Goal: Information Seeking & Learning: Learn about a topic

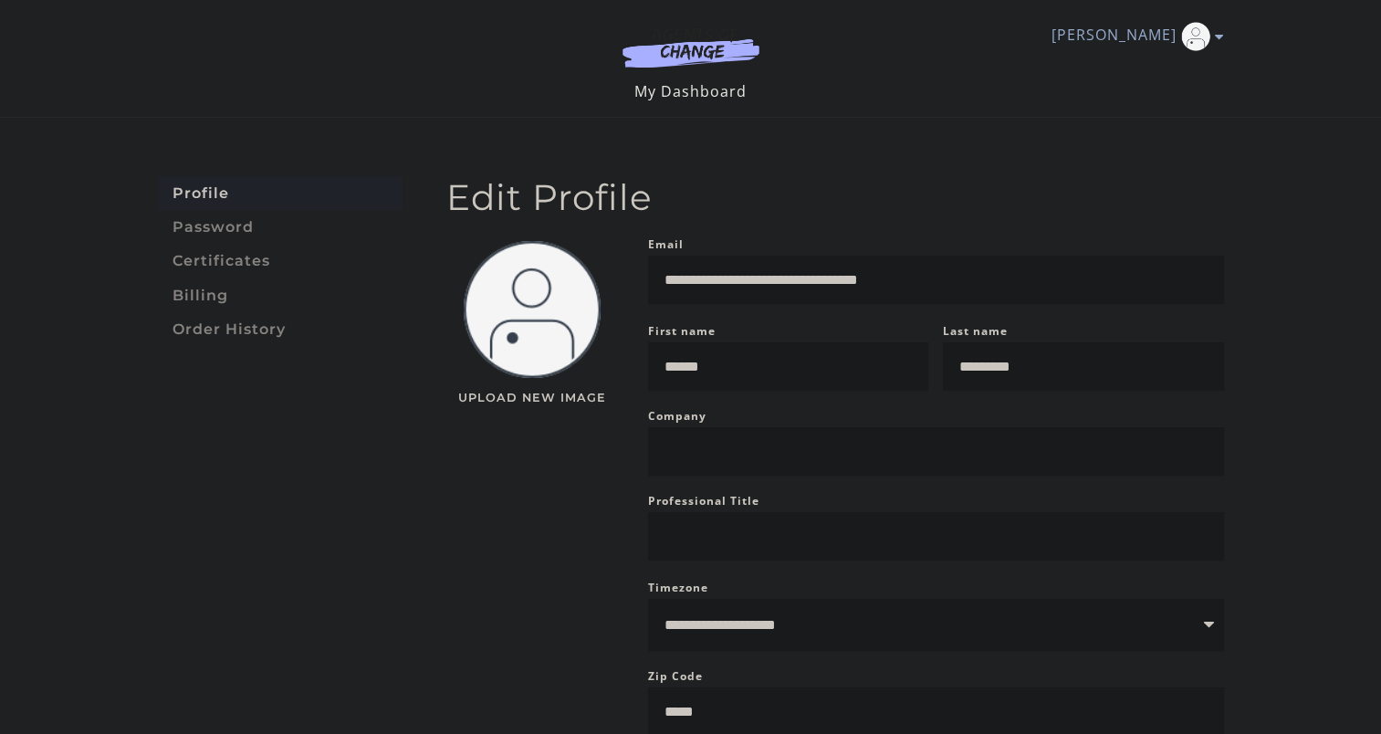
click at [715, 90] on link "My Dashboard" at bounding box center [690, 91] width 112 height 20
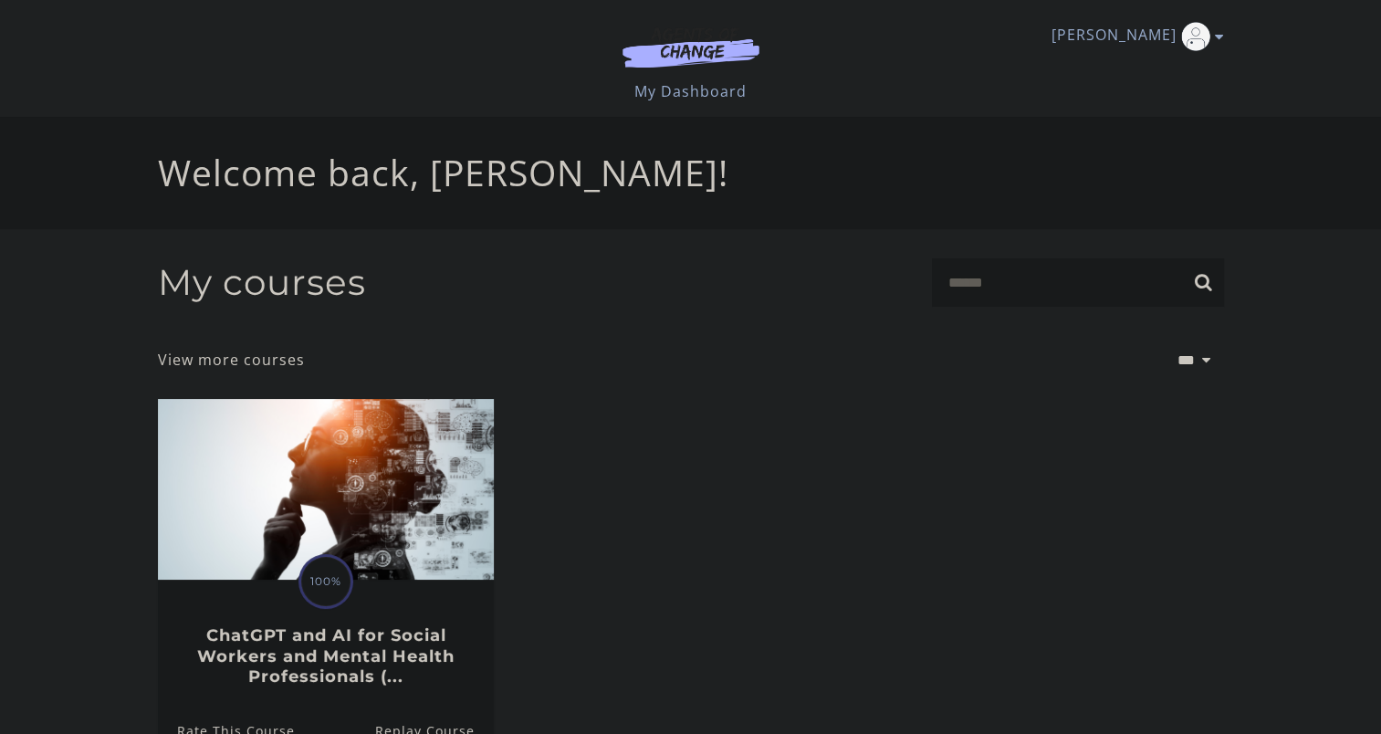
click at [692, 57] on img at bounding box center [690, 47] width 175 height 42
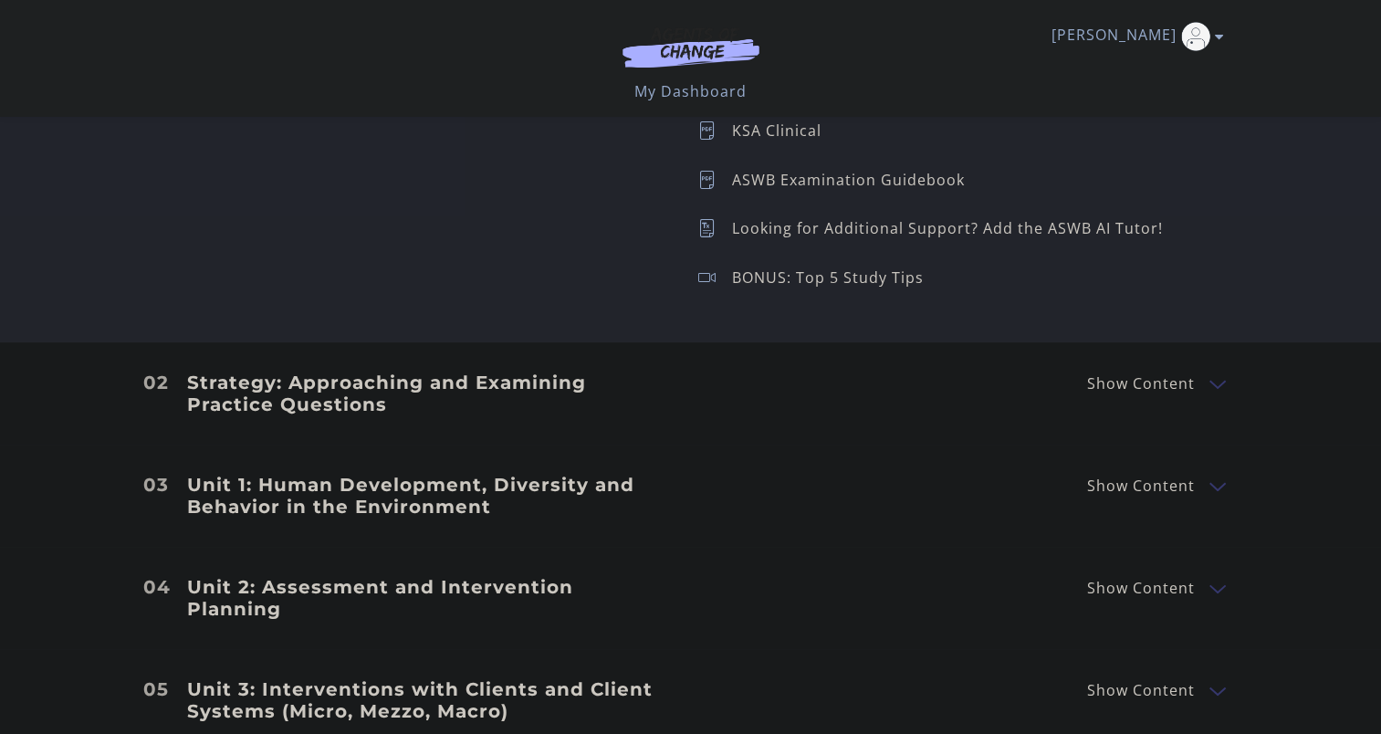
scroll to position [2281, 0]
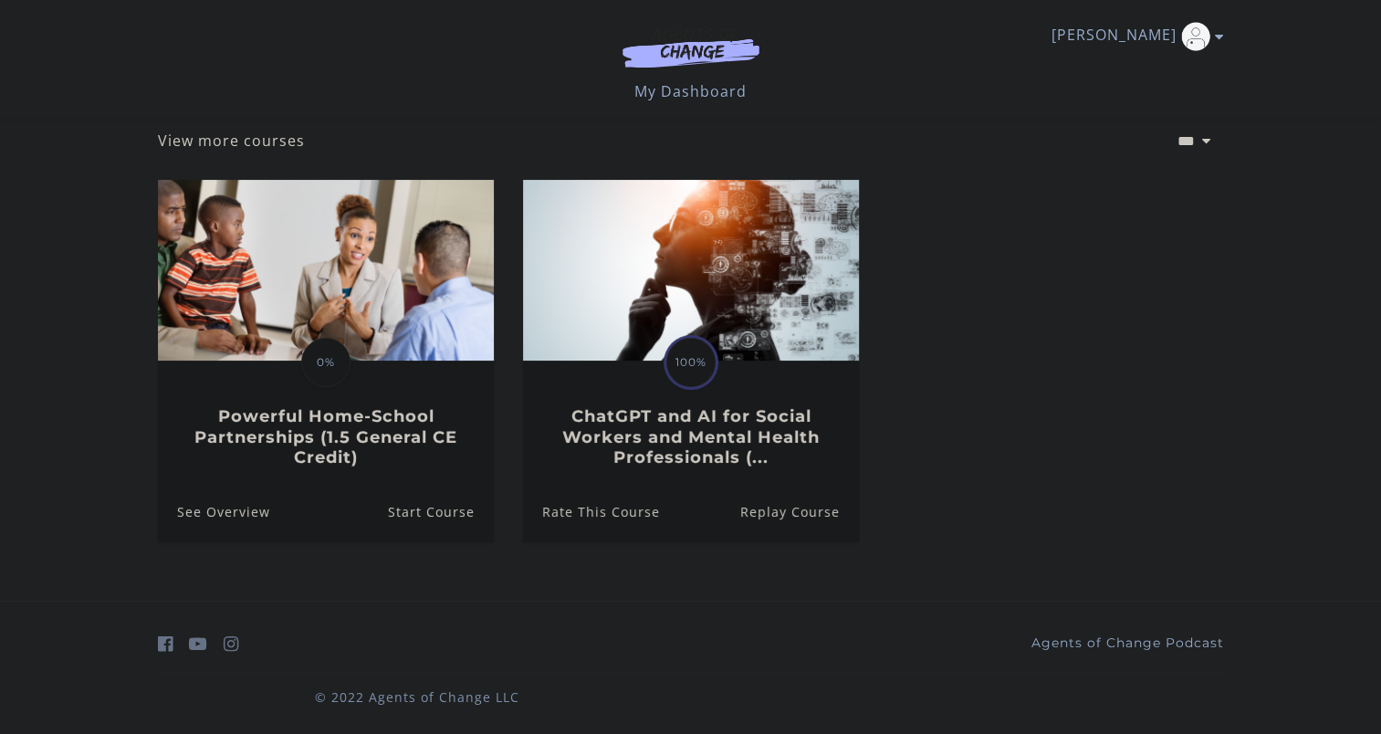
scroll to position [105, 0]
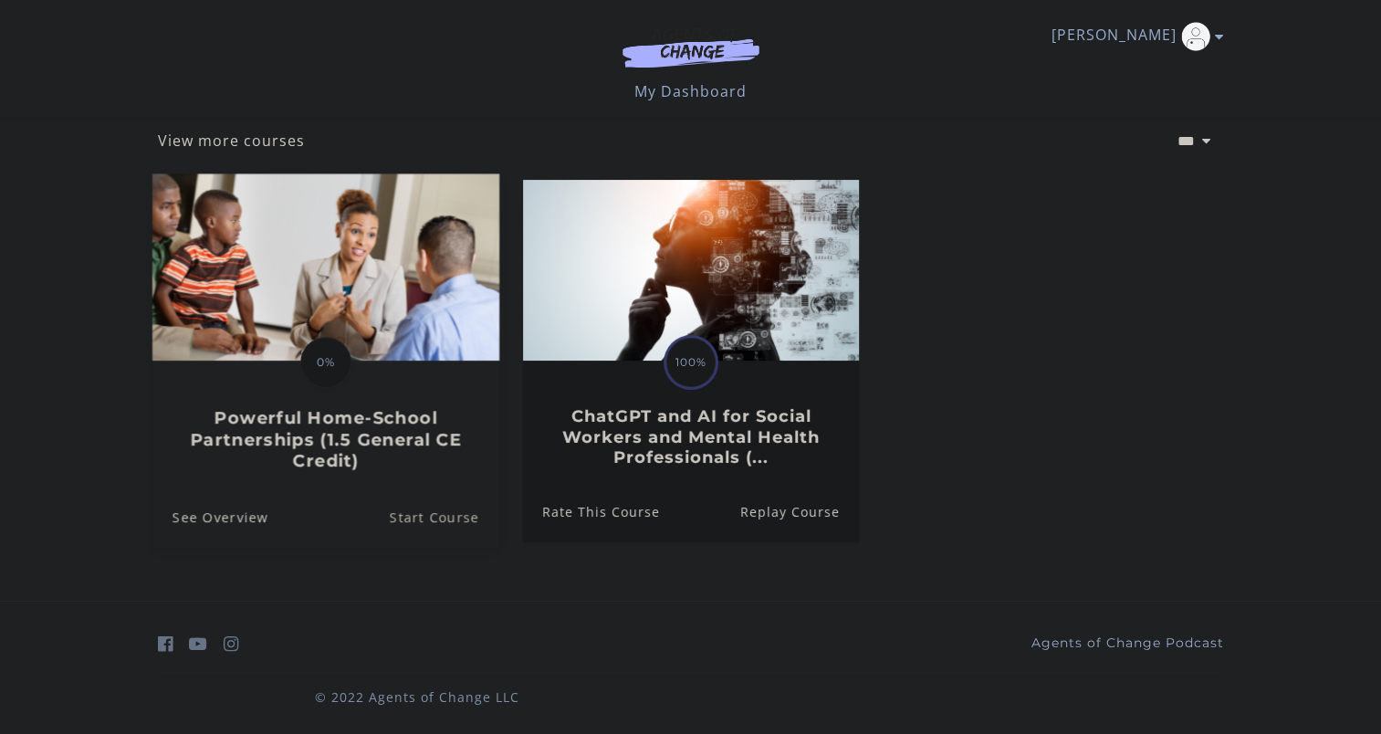
click at [437, 515] on link "Start Course" at bounding box center [444, 516] width 110 height 61
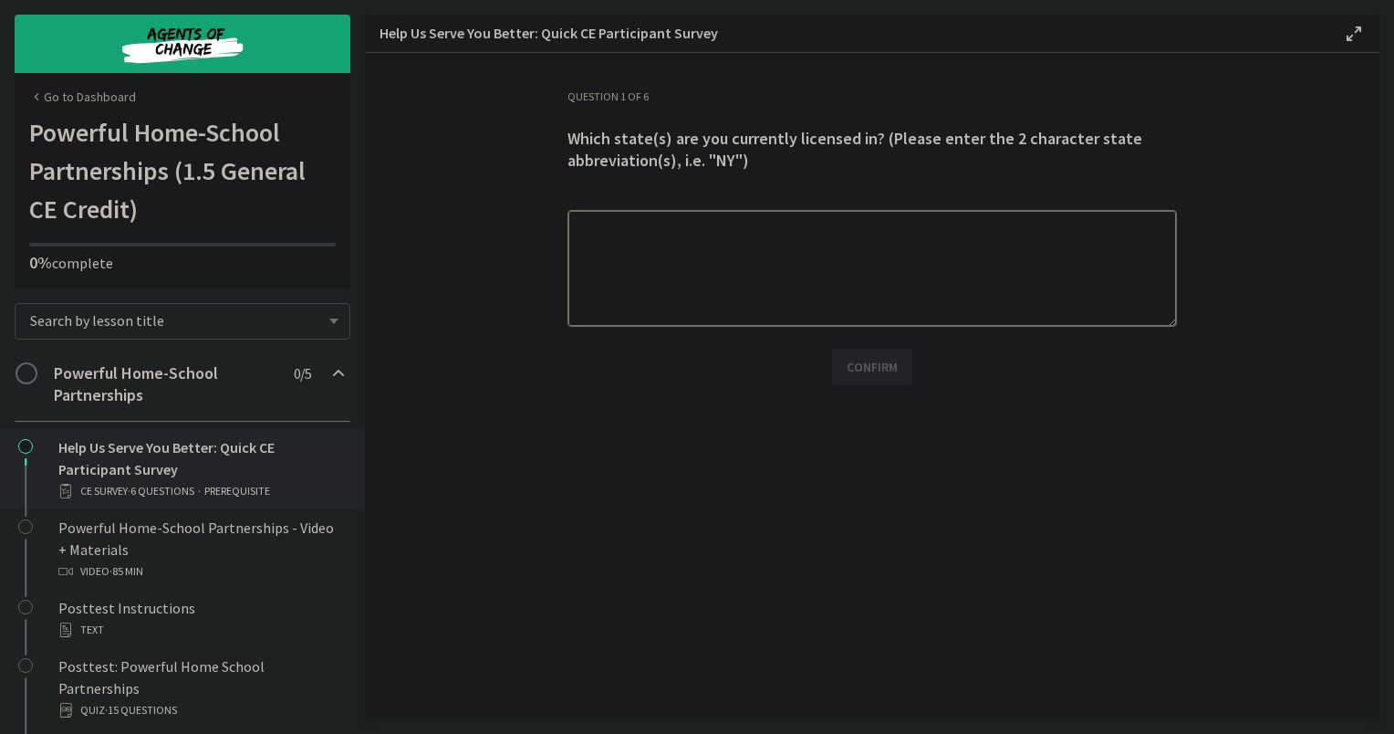
click at [1062, 266] on textarea at bounding box center [873, 268] width 610 height 117
type textarea "**"
click at [880, 360] on span "Confirm" at bounding box center [872, 367] width 51 height 22
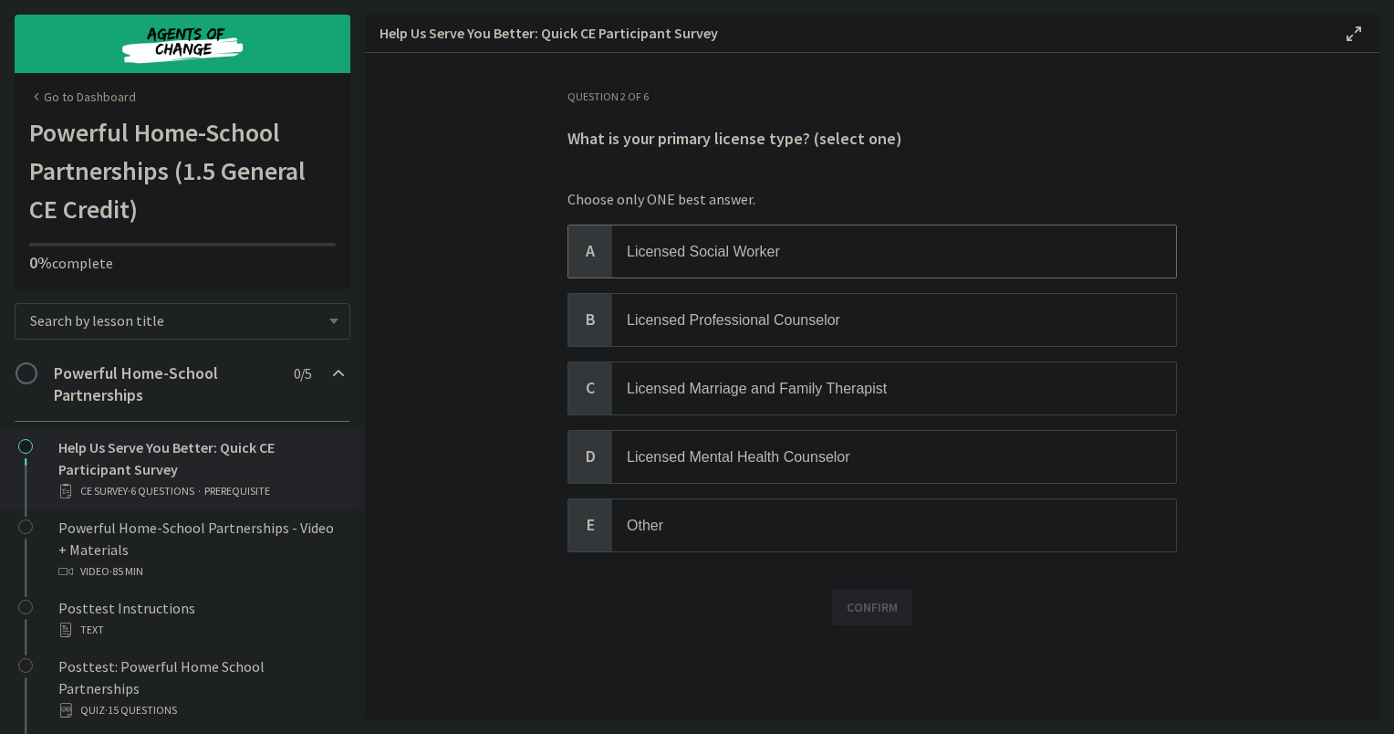
click at [778, 252] on span "Licensed Social Worker" at bounding box center [703, 252] width 153 height 16
click at [896, 606] on span "Confirm" at bounding box center [872, 607] width 51 height 22
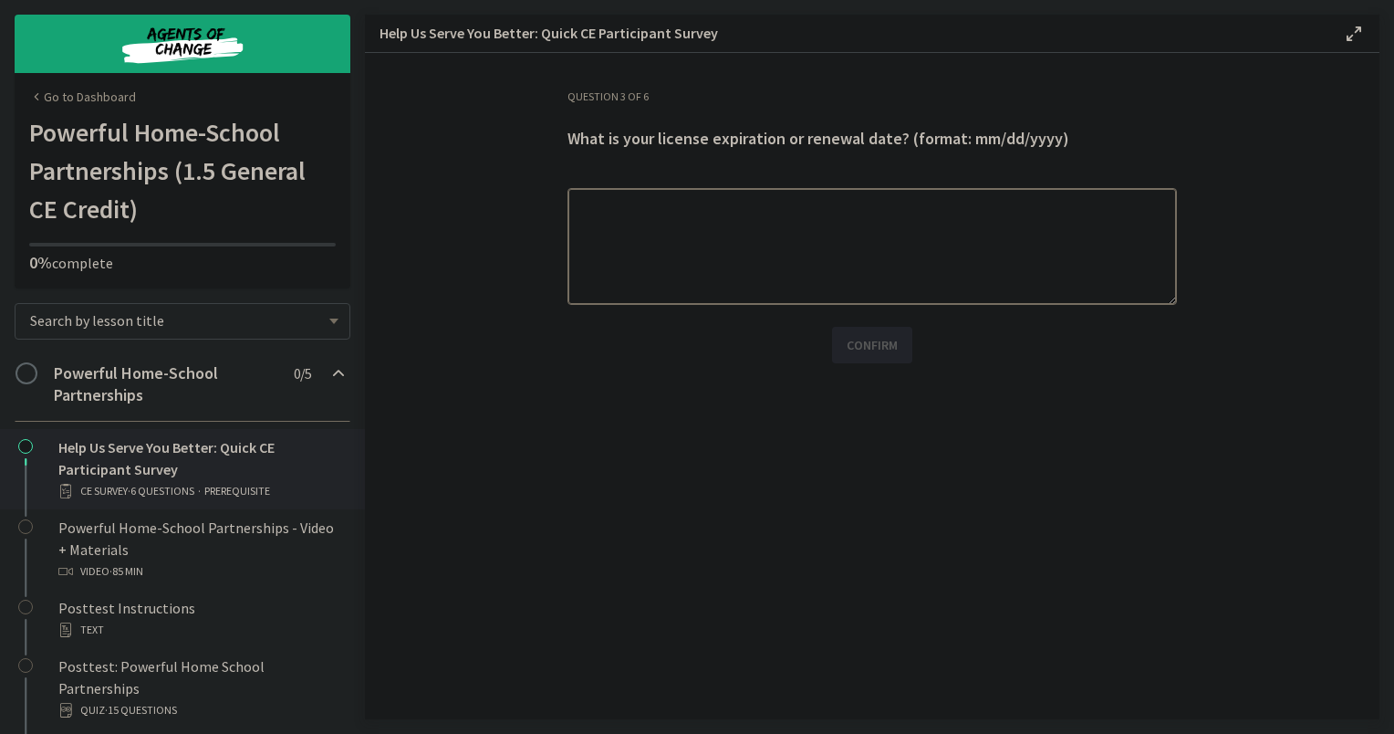
click at [758, 242] on textarea at bounding box center [873, 246] width 610 height 117
type textarea "**********"
click at [861, 344] on span "Confirm" at bounding box center [872, 345] width 51 height 22
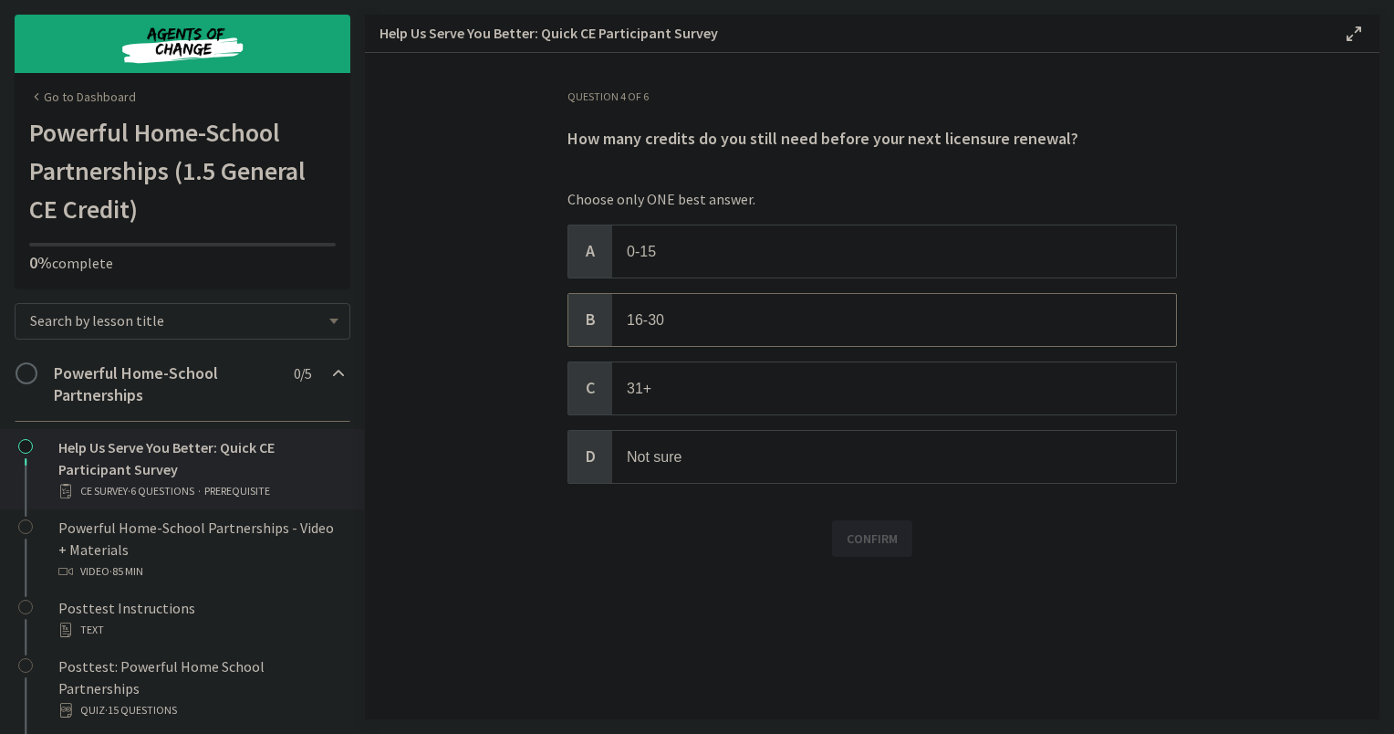
click at [773, 325] on p "16-30" at bounding box center [876, 319] width 498 height 23
click at [891, 537] on span "Confirm" at bounding box center [872, 538] width 51 height 22
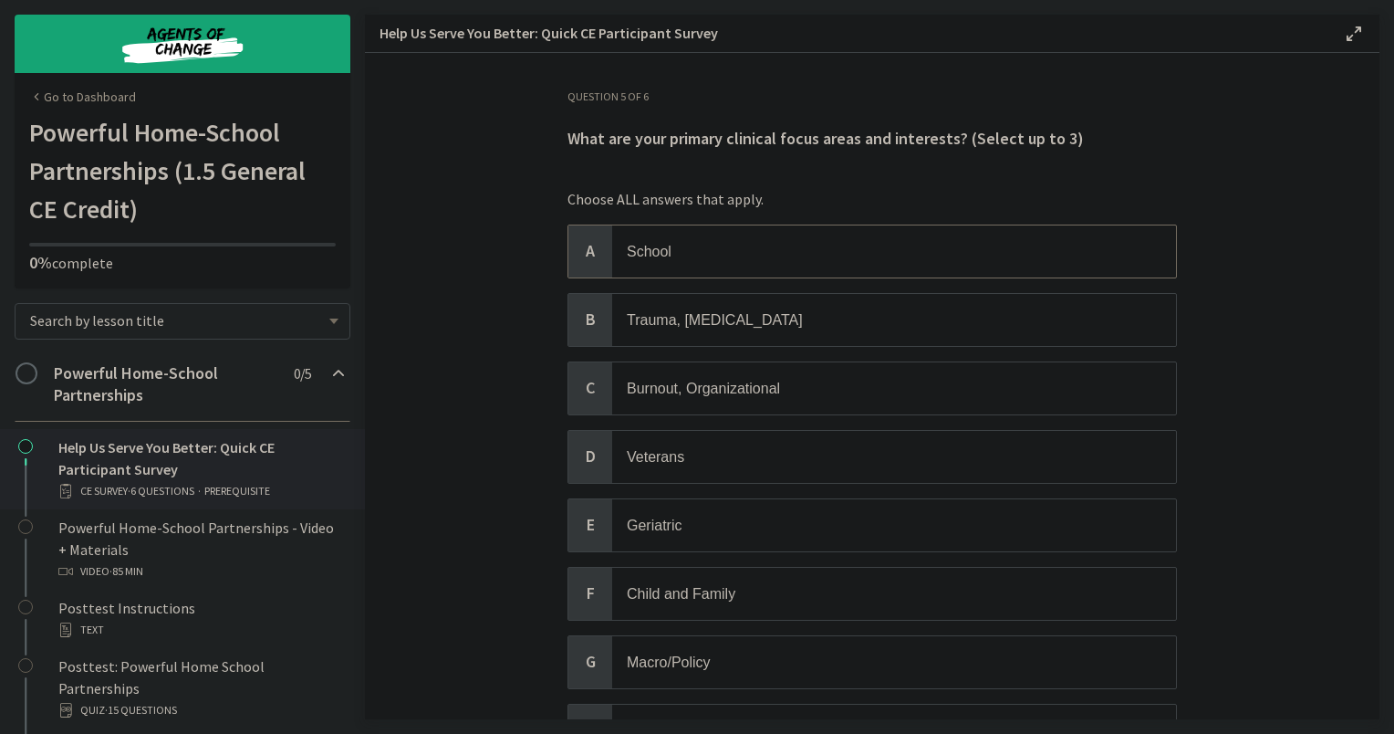
click at [586, 264] on div "A" at bounding box center [591, 251] width 44 height 52
click at [583, 329] on span "B" at bounding box center [590, 319] width 22 height 22
click at [596, 390] on div "C" at bounding box center [591, 388] width 44 height 52
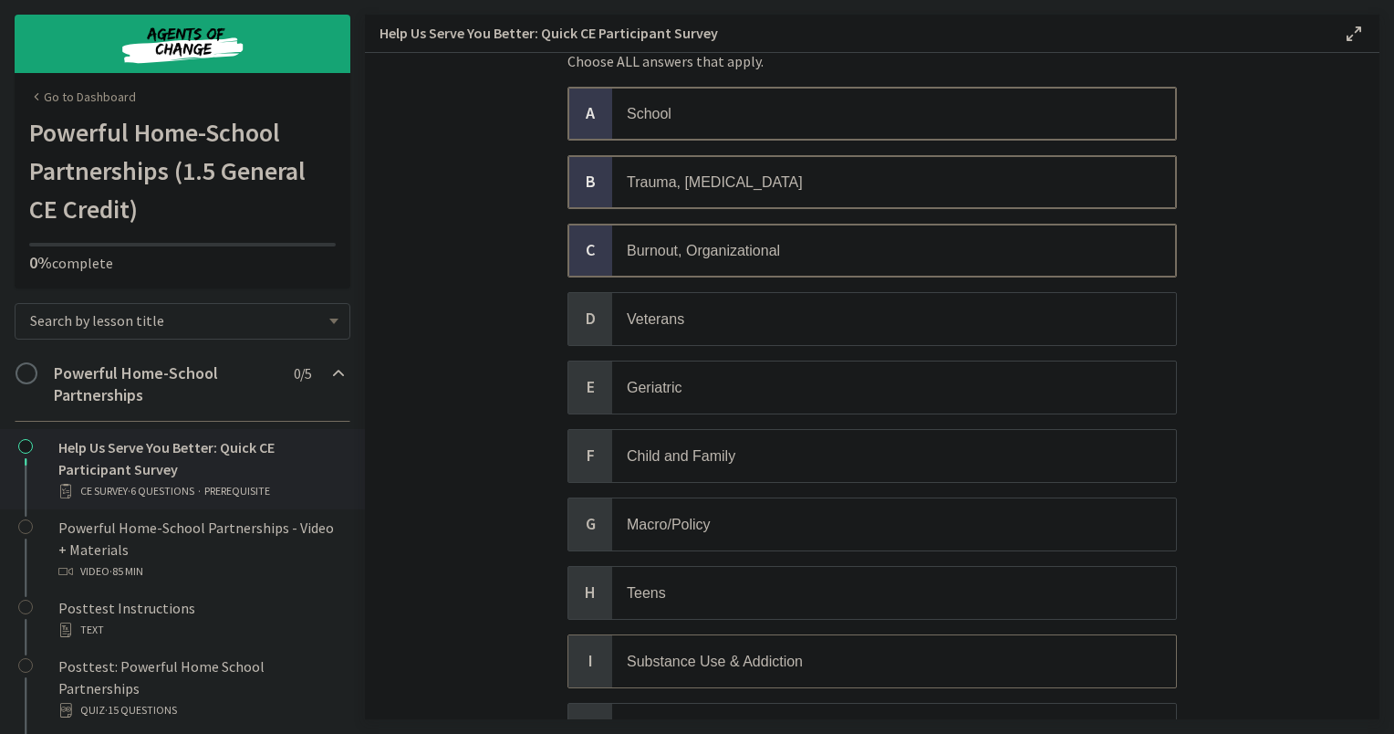
scroll to position [274, 0]
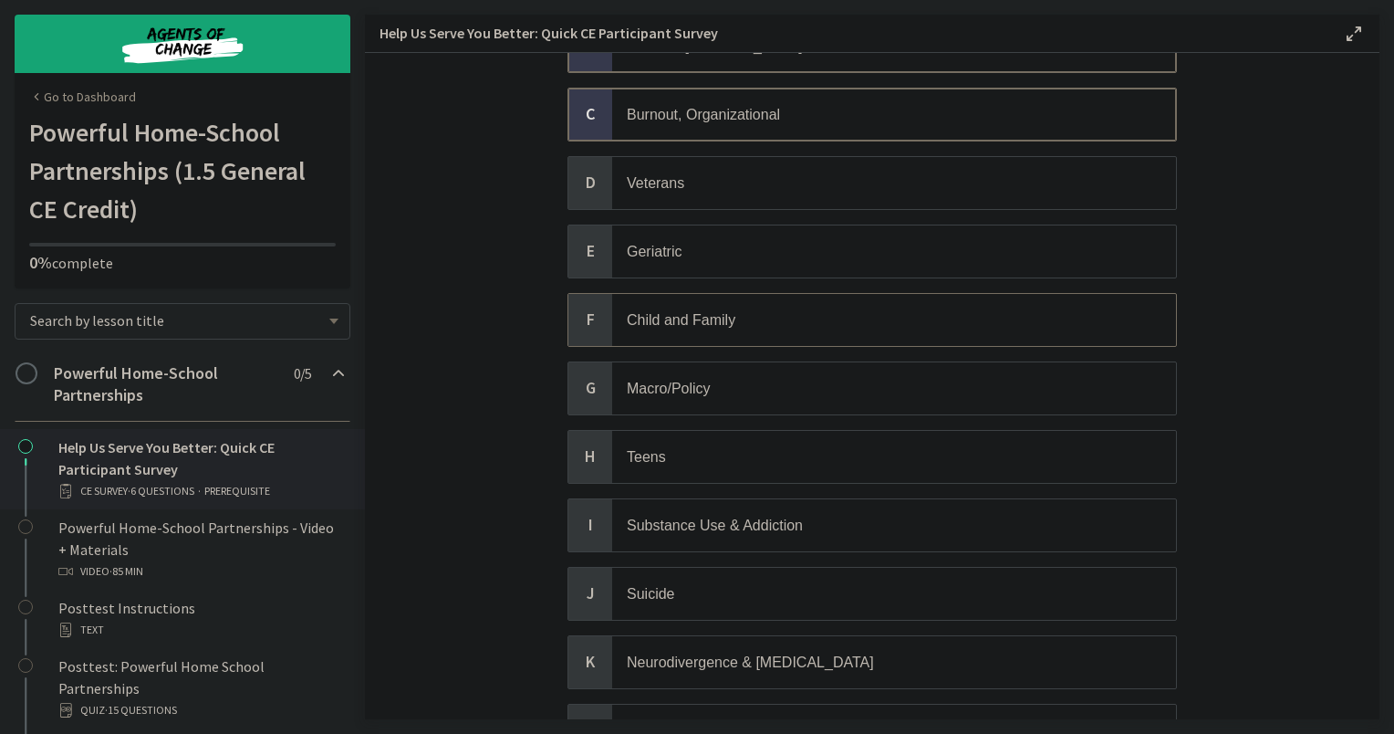
click at [589, 329] on div "F" at bounding box center [591, 320] width 44 height 52
click at [588, 385] on span "G" at bounding box center [590, 388] width 22 height 22
click at [581, 446] on span "H" at bounding box center [590, 456] width 22 height 22
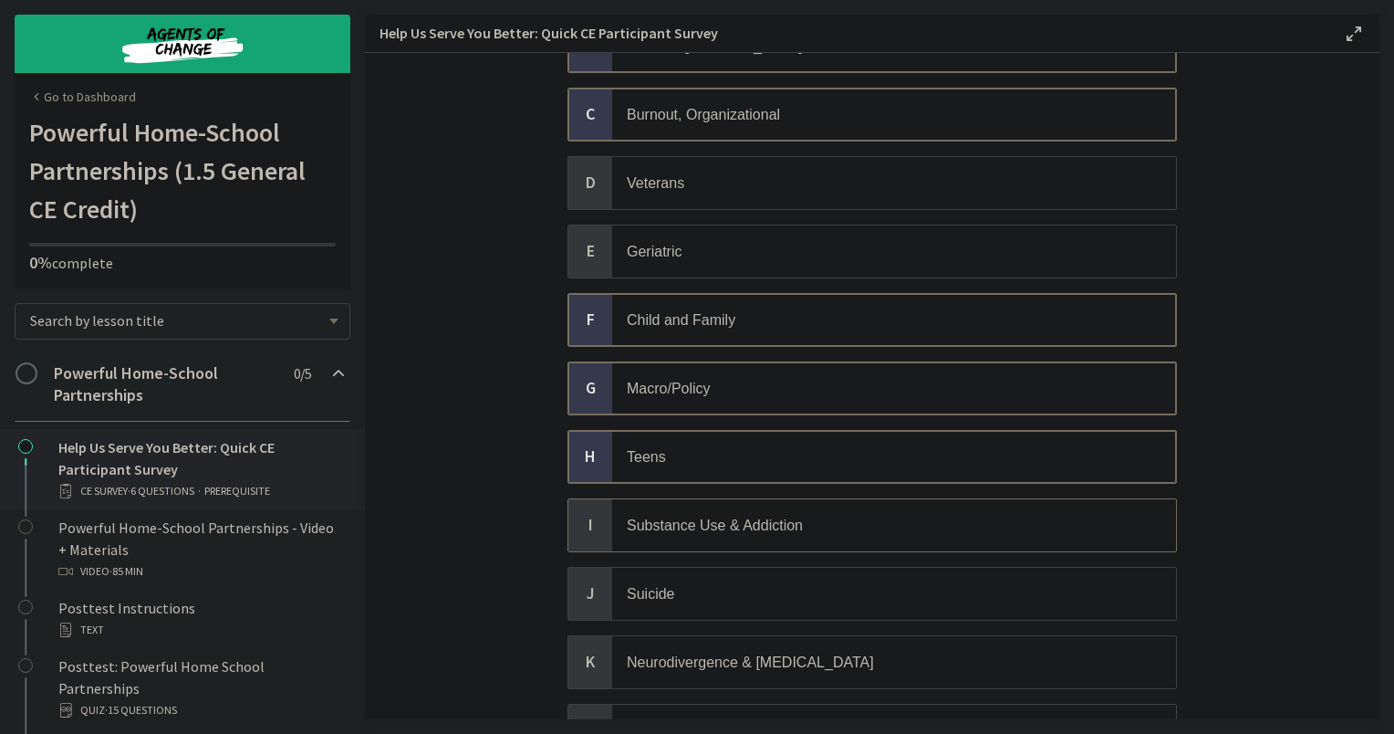
click at [585, 516] on span "I" at bounding box center [590, 525] width 22 height 22
click at [588, 595] on div "J" at bounding box center [591, 594] width 44 height 52
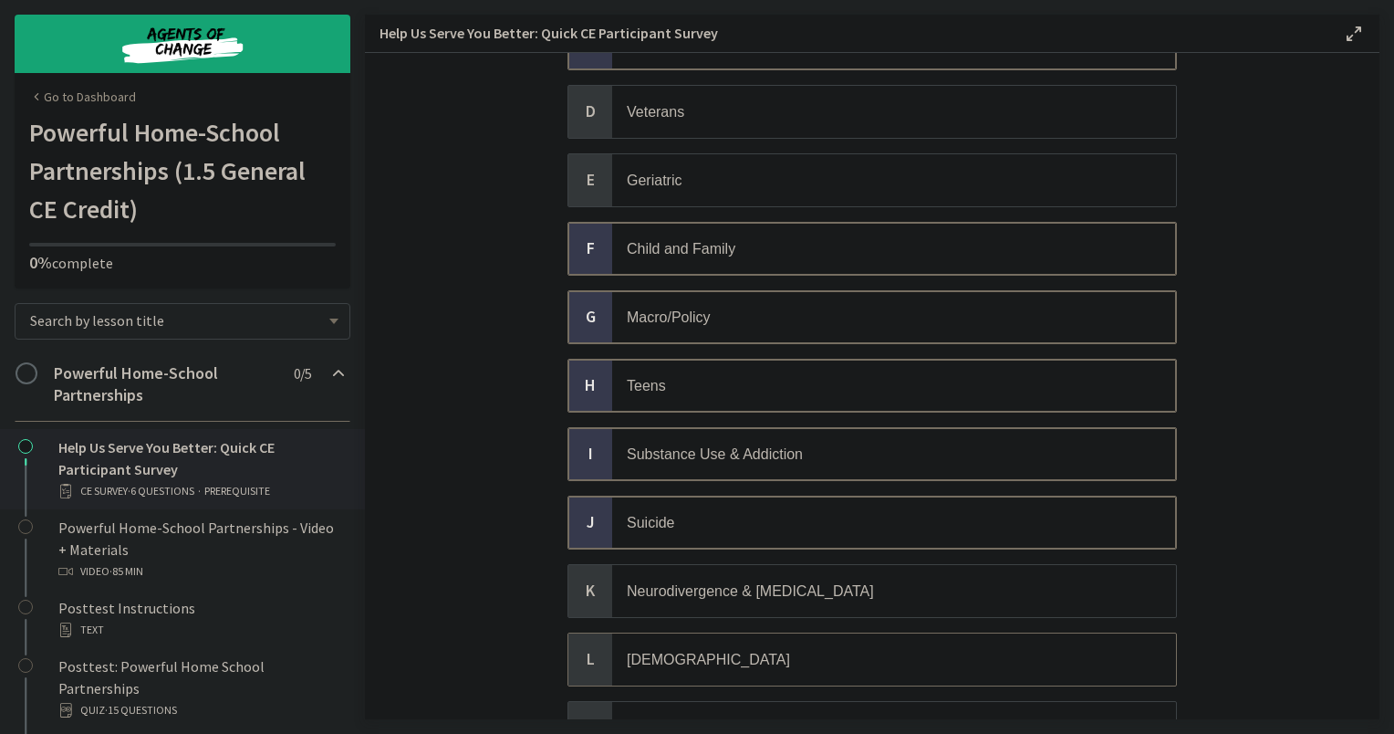
scroll to position [456, 0]
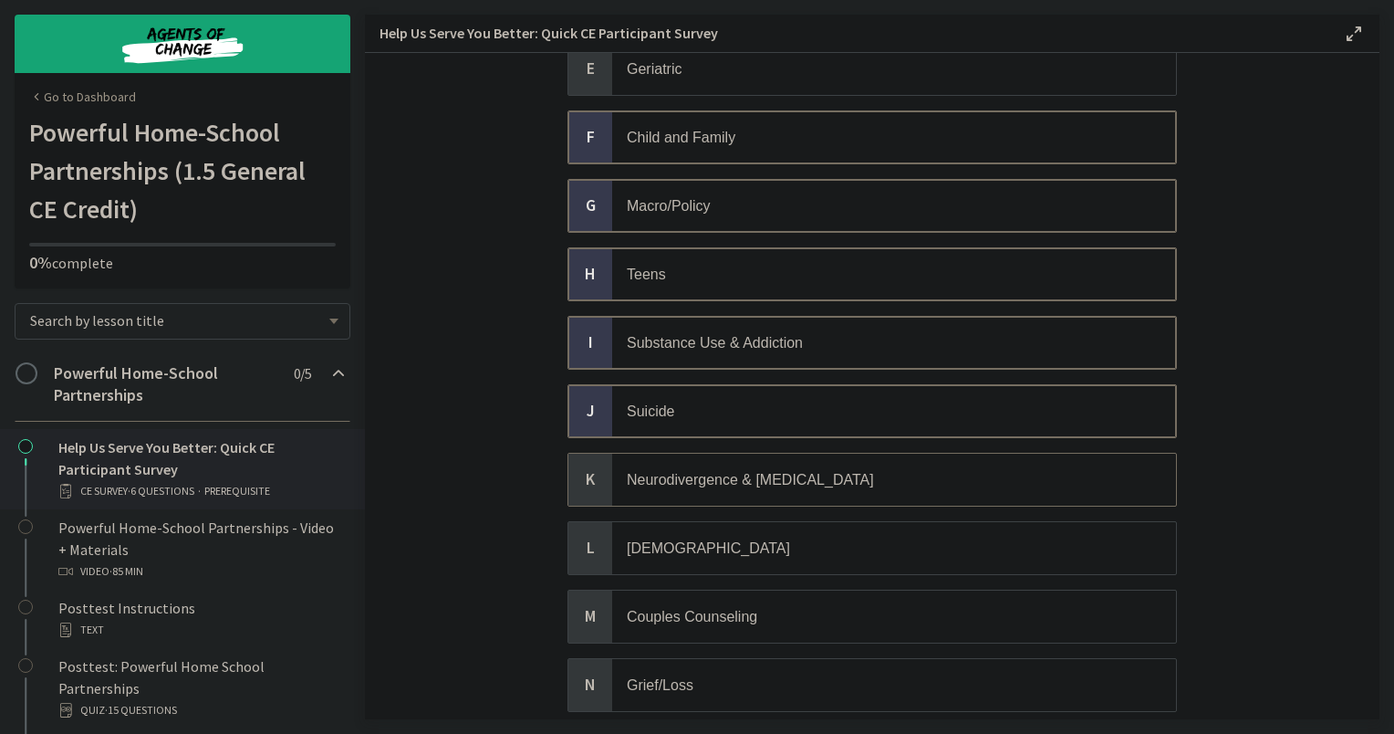
click at [579, 468] on span "K" at bounding box center [590, 479] width 22 height 22
click at [579, 537] on span "L" at bounding box center [590, 548] width 22 height 22
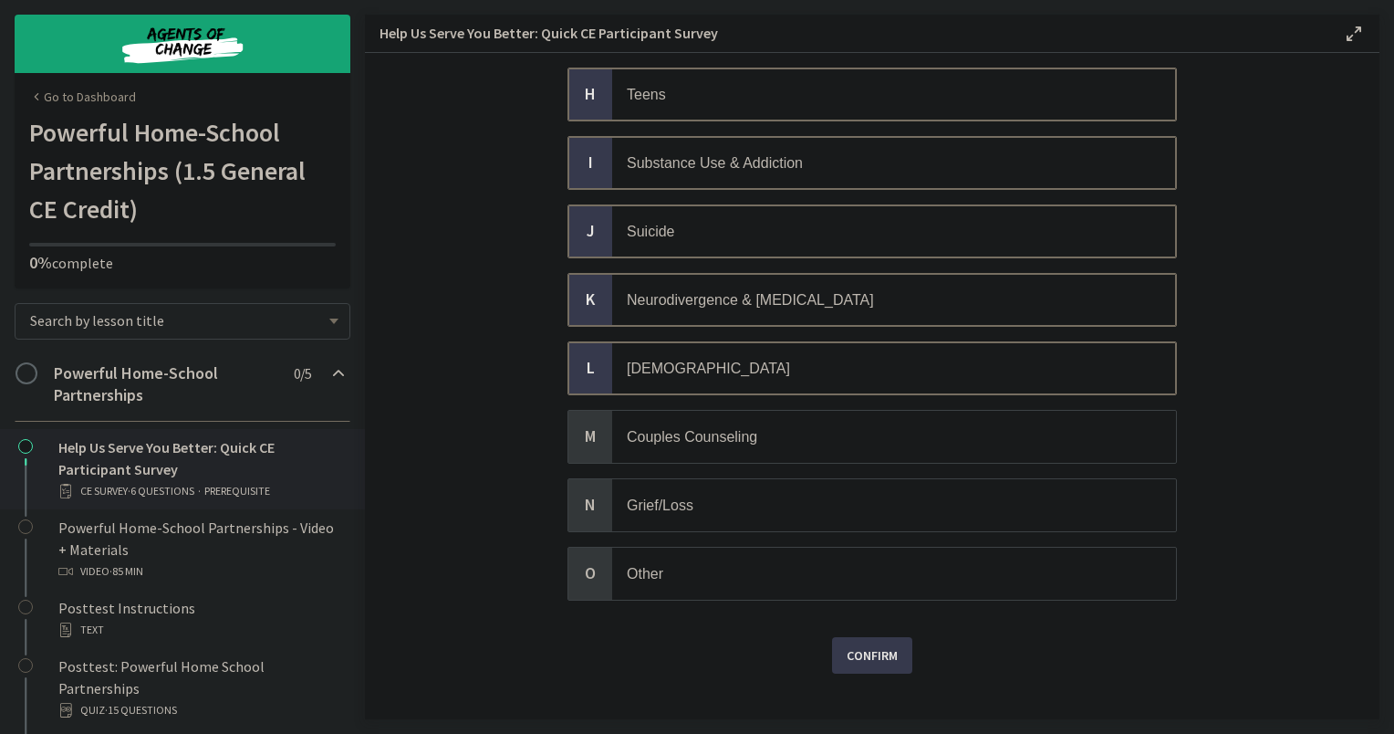
scroll to position [639, 0]
click at [593, 493] on span "N" at bounding box center [590, 502] width 22 height 22
click at [886, 642] on span "Confirm" at bounding box center [872, 653] width 51 height 22
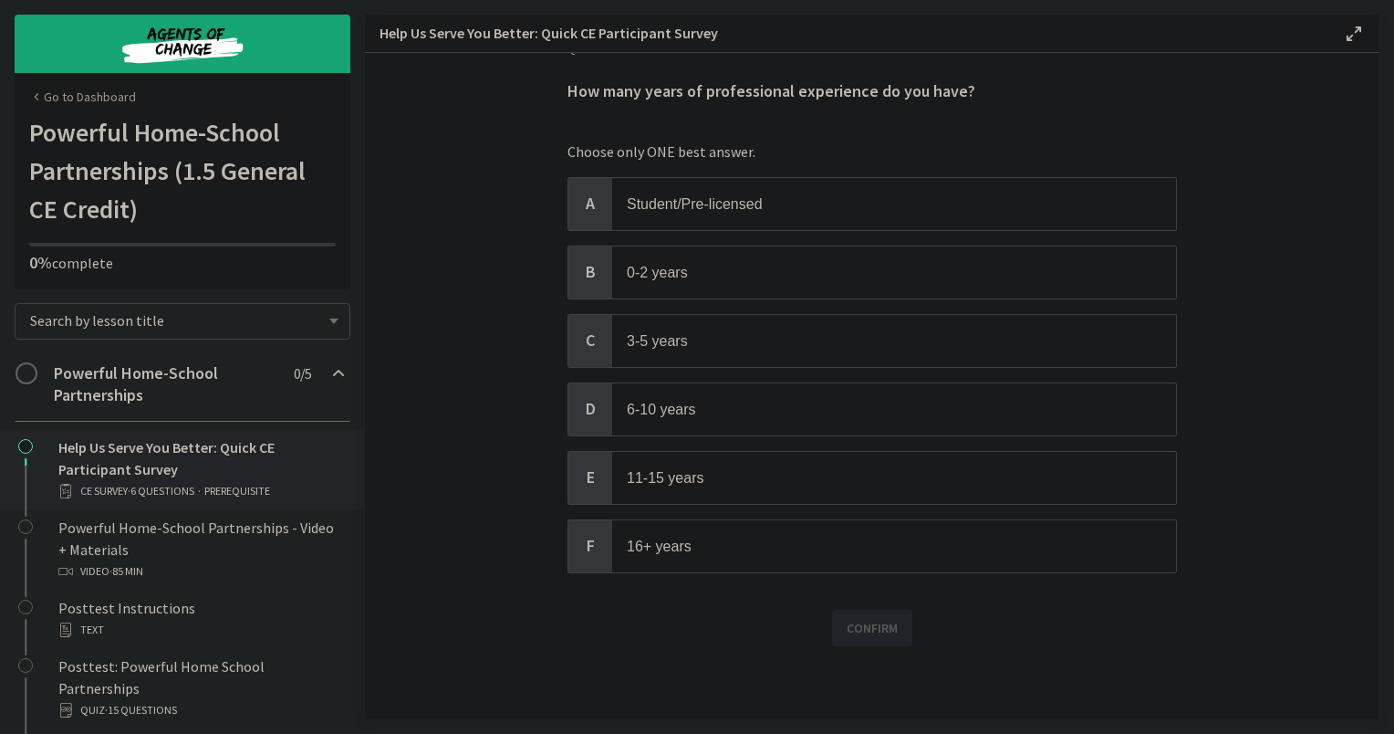
scroll to position [0, 0]
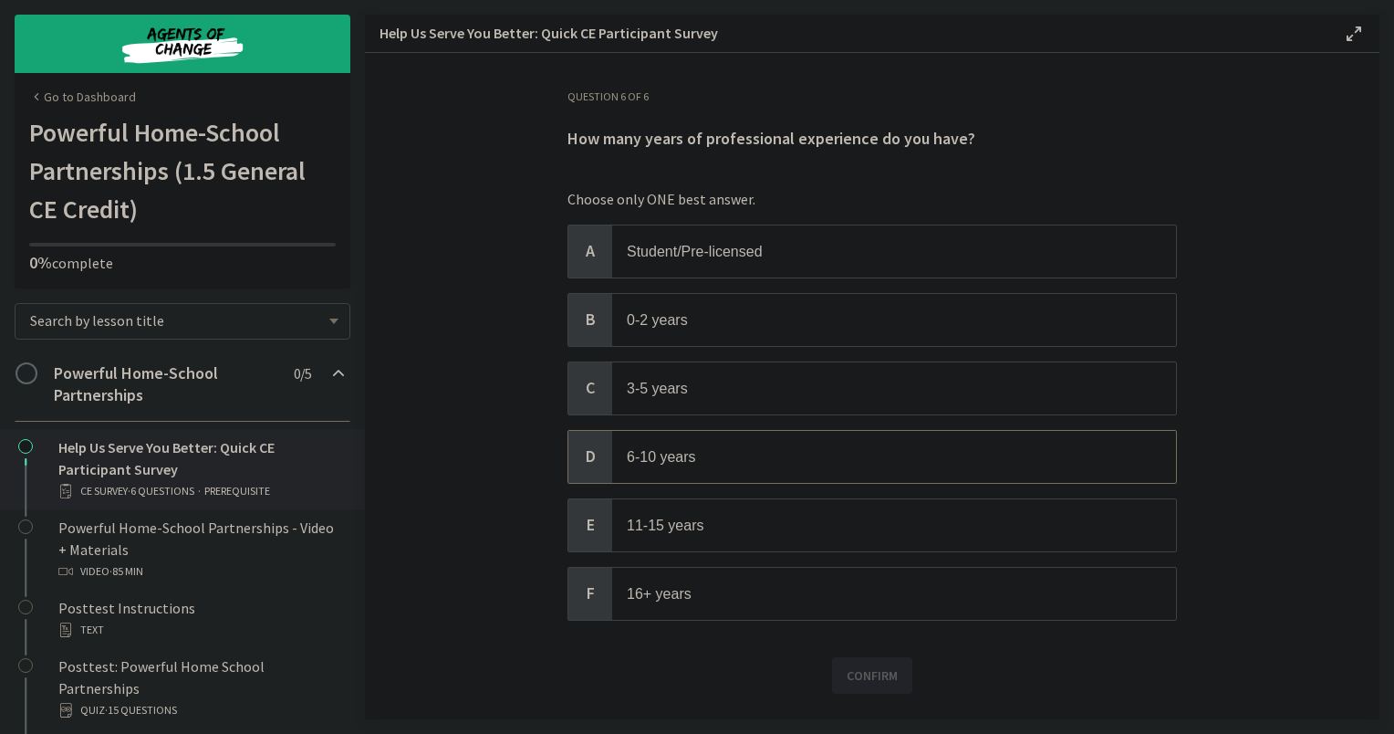
click at [587, 449] on span "D" at bounding box center [590, 456] width 22 height 22
click at [873, 679] on button "Confirm" at bounding box center [872, 675] width 80 height 37
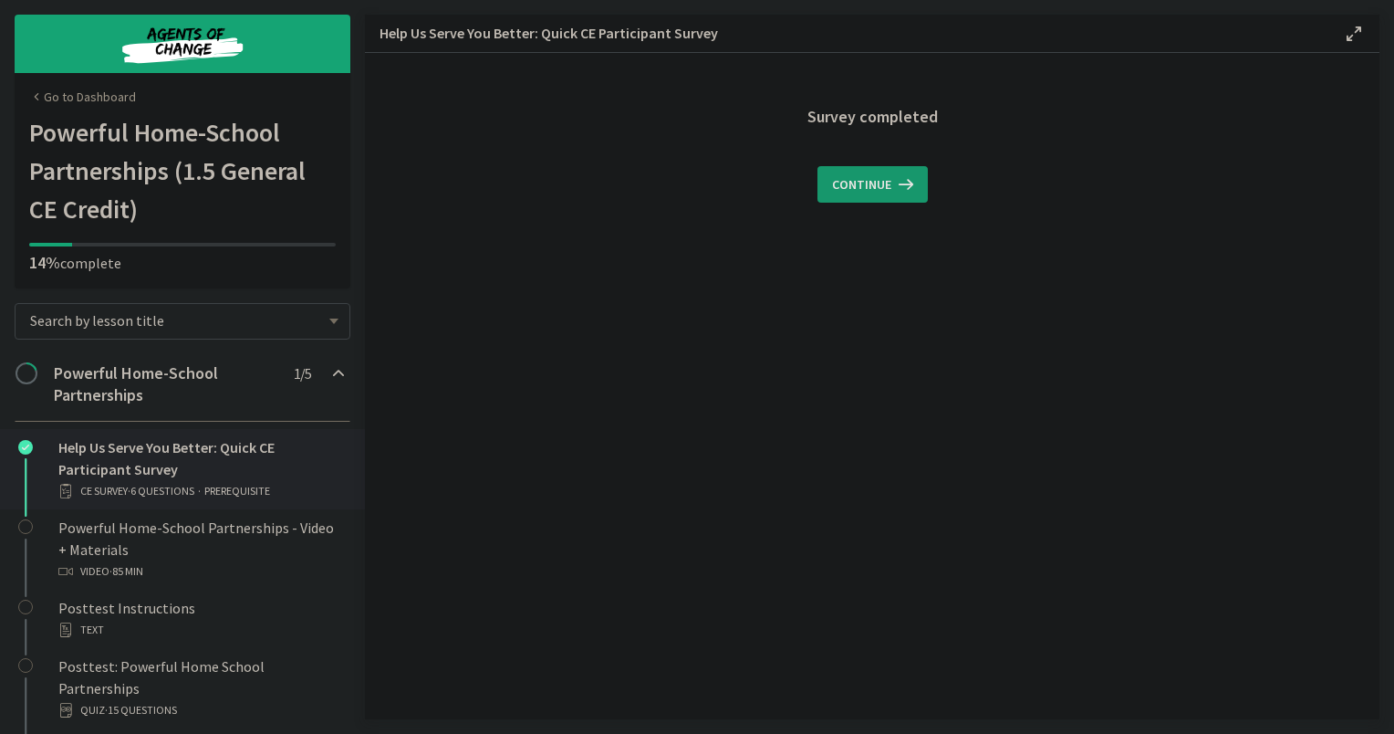
click at [840, 193] on span "Continue" at bounding box center [861, 184] width 59 height 22
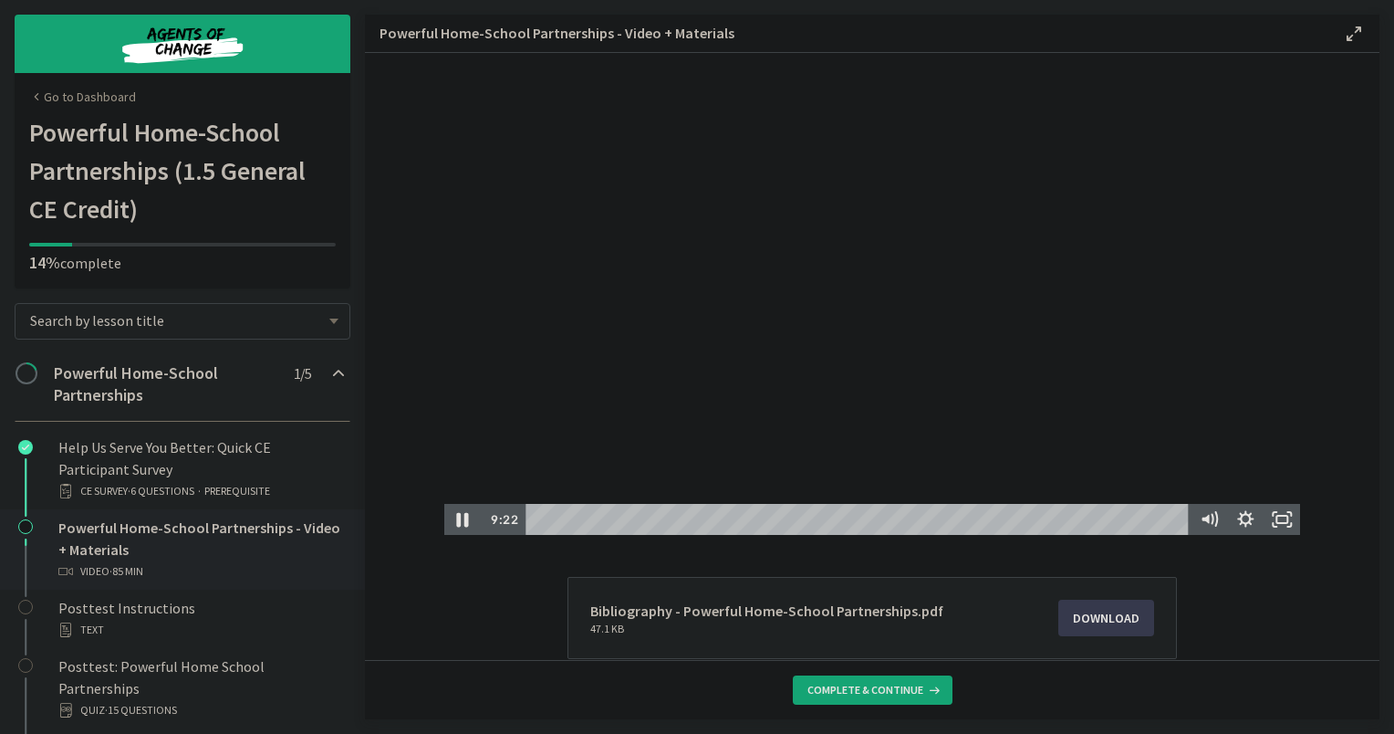
click at [456, 516] on icon "Pause" at bounding box center [463, 519] width 44 height 37
click at [459, 516] on icon "Play Video" at bounding box center [463, 519] width 9 height 13
